Goal: Book appointment/travel/reservation

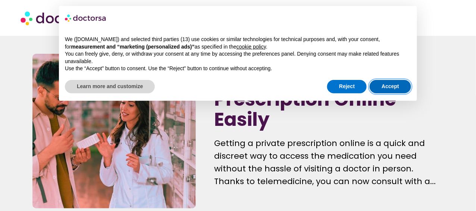
click at [392, 85] on button "Accept" at bounding box center [390, 86] width 41 height 13
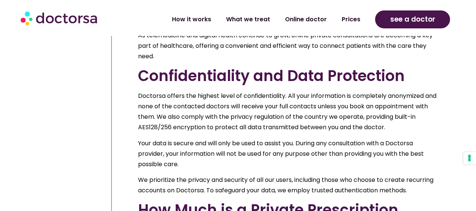
scroll to position [2250, 0]
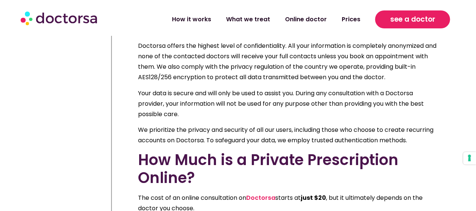
click at [419, 19] on span "see a doctor" at bounding box center [412, 19] width 45 height 12
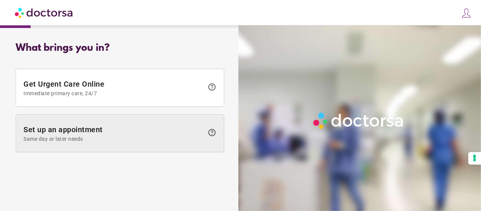
click at [75, 129] on span "Set up an appointment Same day or later needs" at bounding box center [113, 133] width 180 height 17
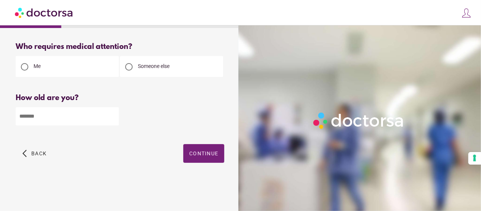
drag, startPoint x: 66, startPoint y: 114, endPoint x: 21, endPoint y: 115, distance: 45.1
click at [21, 115] on input "number" at bounding box center [67, 116] width 103 height 18
type input "**"
click at [187, 157] on span "button" at bounding box center [203, 153] width 41 height 19
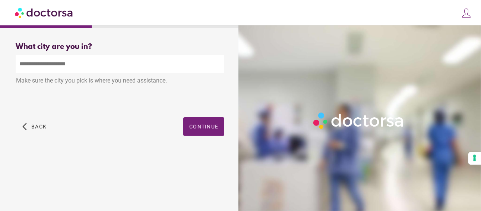
click at [64, 67] on input "text" at bounding box center [120, 64] width 209 height 18
click at [210, 128] on span "Continue" at bounding box center [203, 126] width 29 height 6
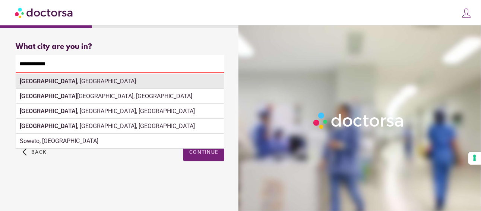
click at [87, 76] on div "Johannesburg , South Africa" at bounding box center [120, 81] width 208 height 15
type input "**********"
